Goal: Download file/media

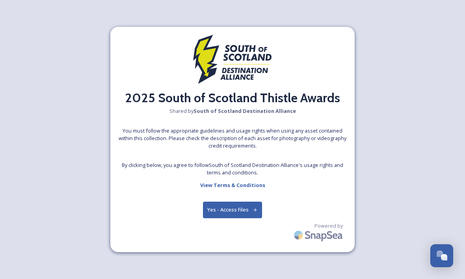
scroll to position [0, 0]
click at [238, 216] on button "Yes - Access Files" at bounding box center [232, 209] width 59 height 16
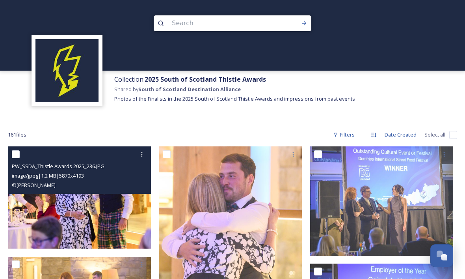
click at [102, 181] on div "© [PERSON_NAME]" at bounding box center [80, 184] width 137 height 9
click at [111, 204] on img at bounding box center [79, 197] width 143 height 102
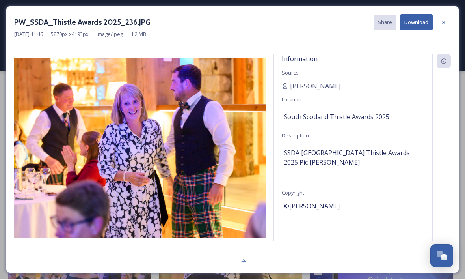
click at [449, 13] on div "PW_SSDA_Thistle Awards 2025_236.JPG Share Download [DATE] 11:46 5870 px x 4193 …" at bounding box center [232, 139] width 453 height 267
click at [447, 15] on div at bounding box center [444, 22] width 14 height 14
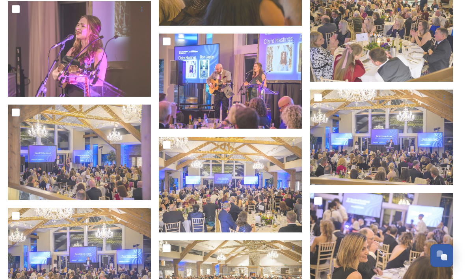
scroll to position [3697, 0]
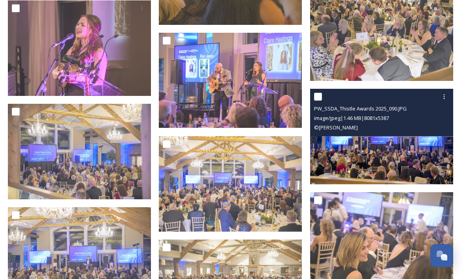
click at [423, 124] on div "© [PERSON_NAME]" at bounding box center [382, 127] width 137 height 9
click at [411, 149] on img at bounding box center [381, 136] width 143 height 95
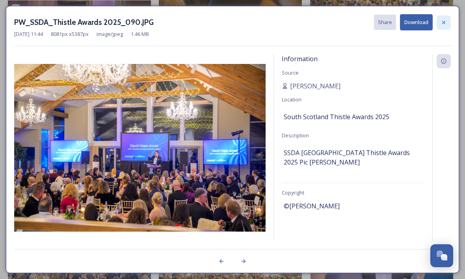
click at [445, 16] on div at bounding box center [444, 22] width 14 height 14
